Goal: Transaction & Acquisition: Book appointment/travel/reservation

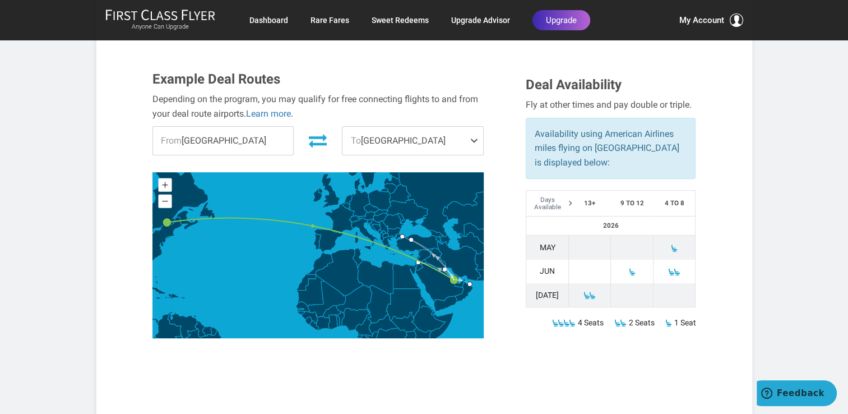
scroll to position [350, 0]
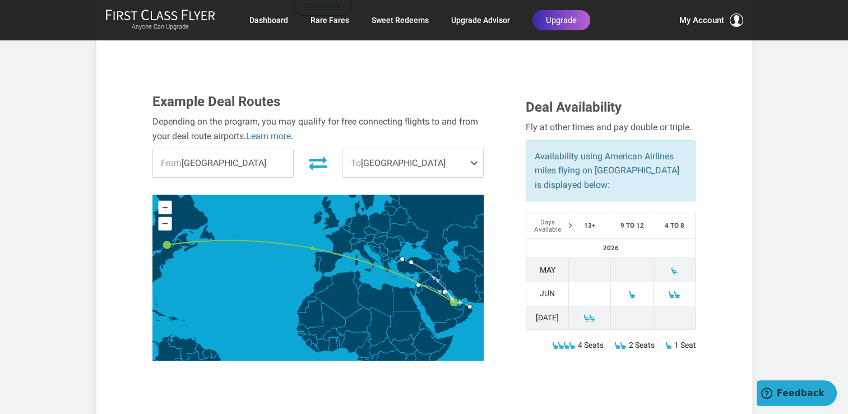
click at [474, 149] on span at bounding box center [476, 163] width 13 height 28
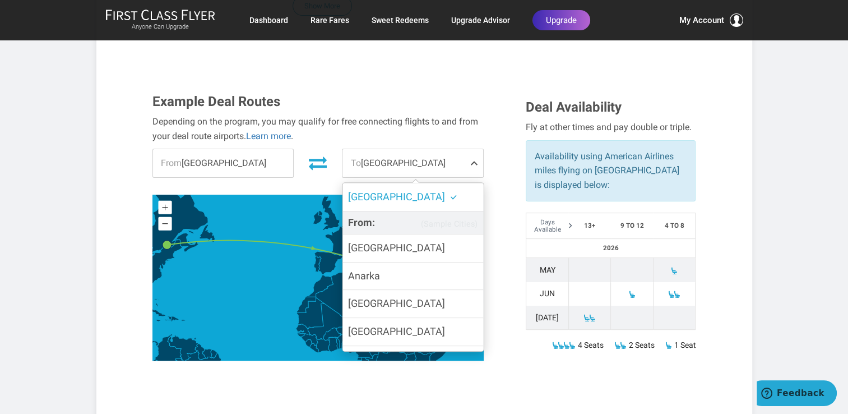
scroll to position [44, 0]
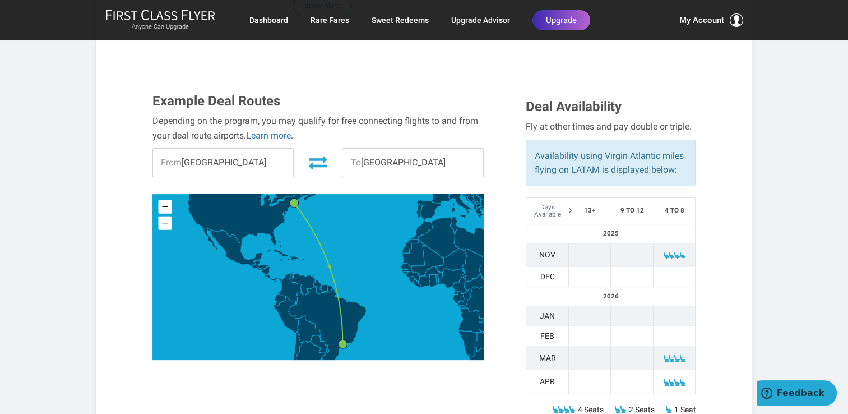
scroll to position [269, 0]
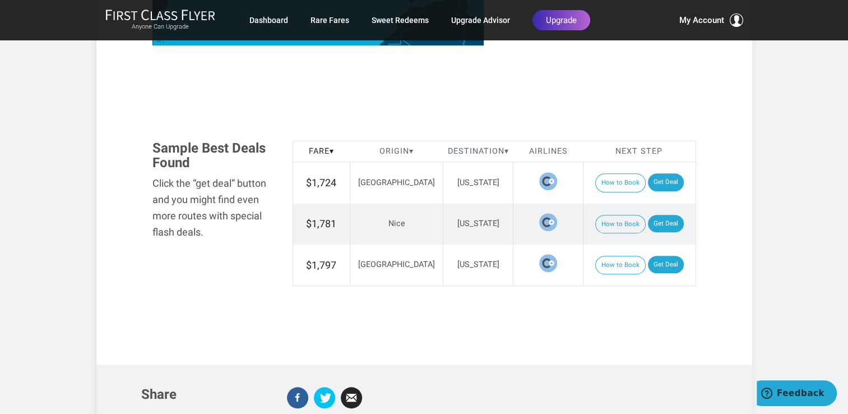
scroll to position [615, 0]
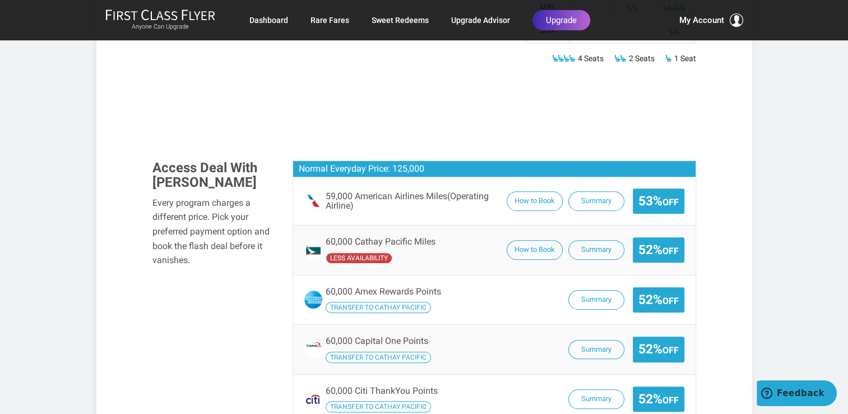
scroll to position [754, 0]
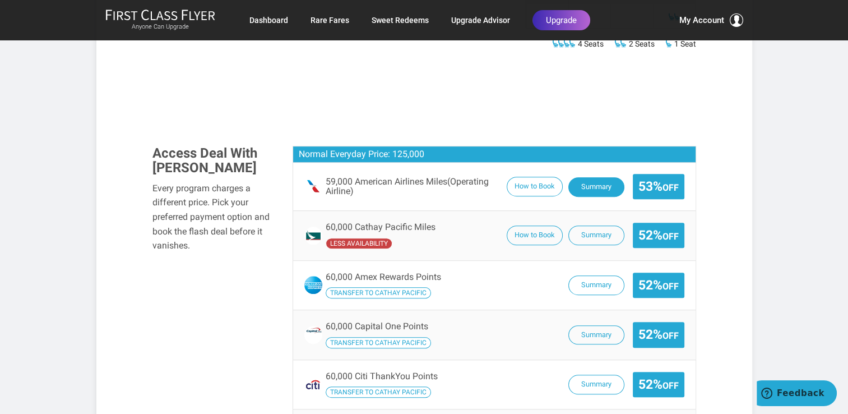
click at [583, 182] on button "Summary" at bounding box center [596, 187] width 56 height 20
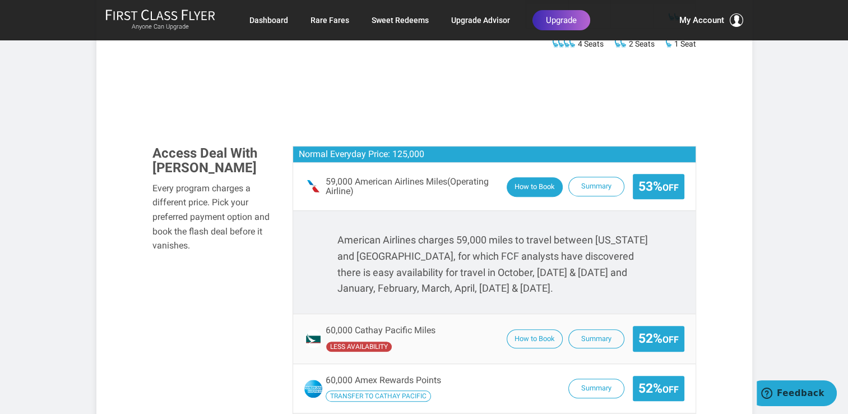
click at [527, 183] on button "How to Book" at bounding box center [535, 187] width 56 height 20
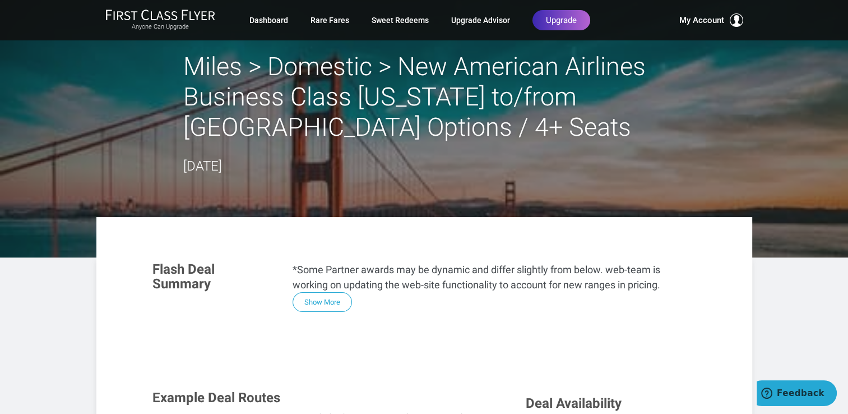
scroll to position [0, 0]
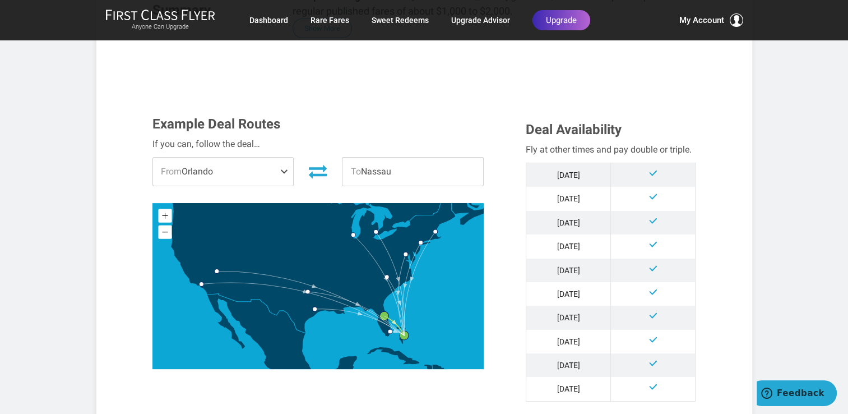
scroll to position [358, 0]
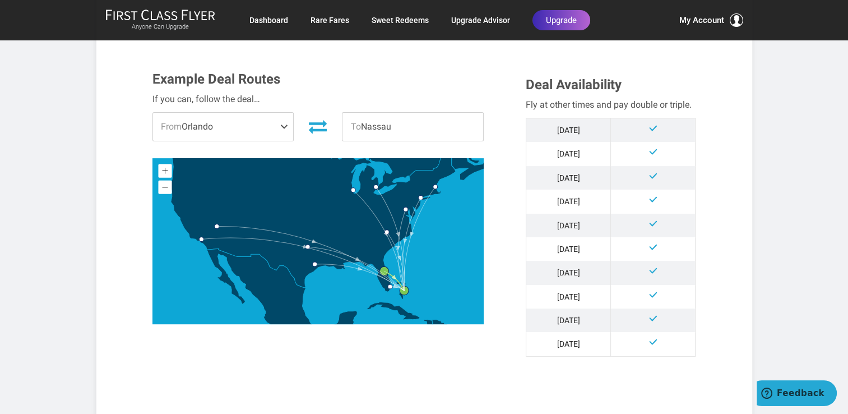
click at [287, 131] on span at bounding box center [286, 127] width 13 height 28
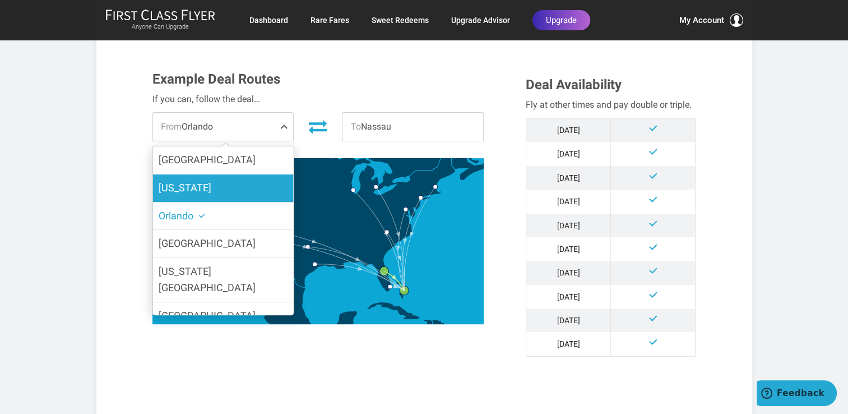
click at [247, 191] on label "[US_STATE]" at bounding box center [222, 187] width 141 height 27
click at [0, 0] on input "[US_STATE]" at bounding box center [0, 0] width 0 height 0
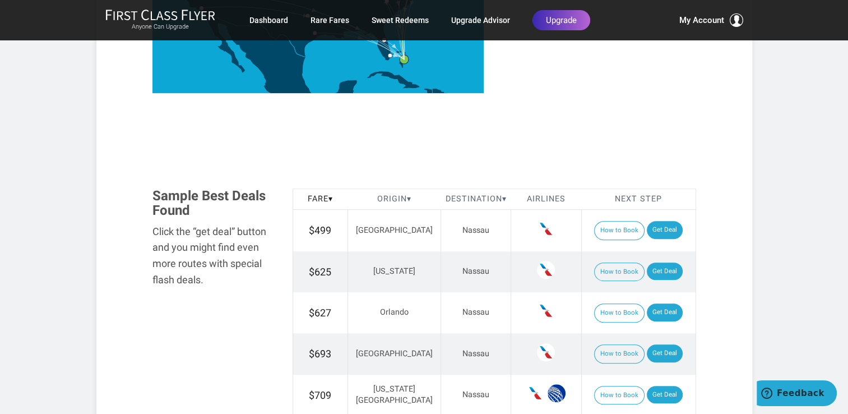
scroll to position [626, 0]
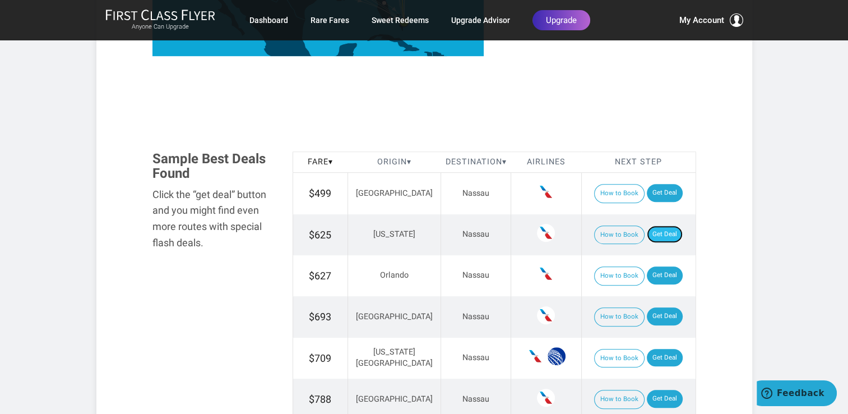
click at [655, 232] on link "Get Deal" at bounding box center [665, 234] width 36 height 18
